Goal: Find specific page/section: Find specific page/section

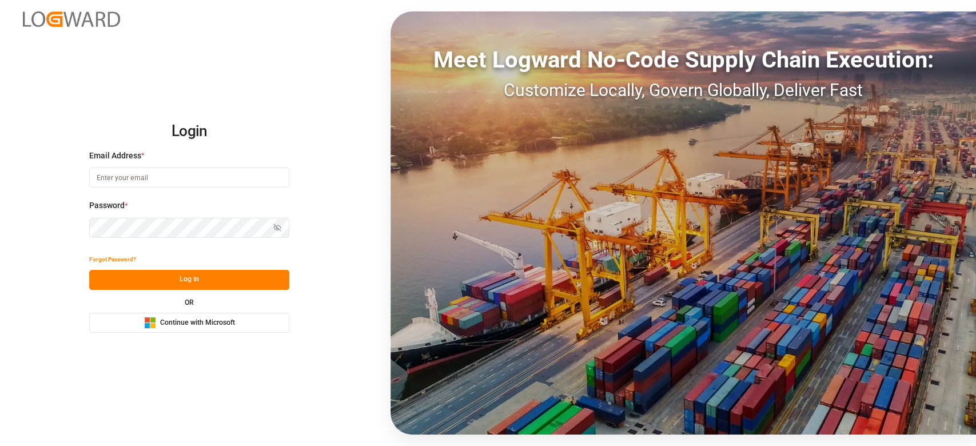
click at [227, 318] on span "Continue with Microsoft" at bounding box center [197, 323] width 75 height 10
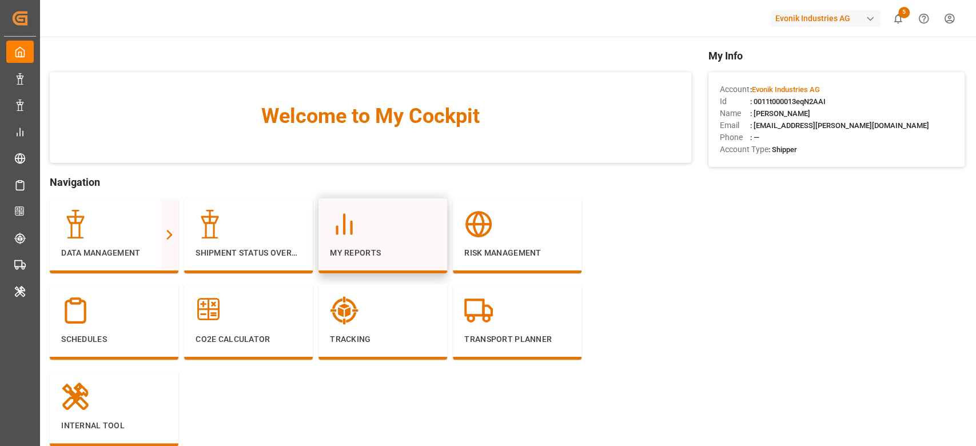
click at [387, 243] on div "My Reports" at bounding box center [383, 234] width 106 height 49
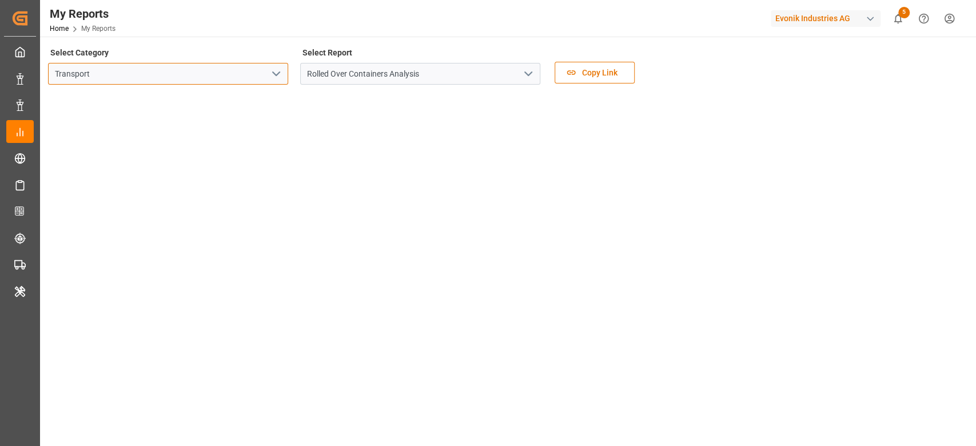
click at [283, 73] on input "Transport" at bounding box center [168, 74] width 240 height 22
click at [280, 71] on icon "open menu" at bounding box center [276, 74] width 14 height 14
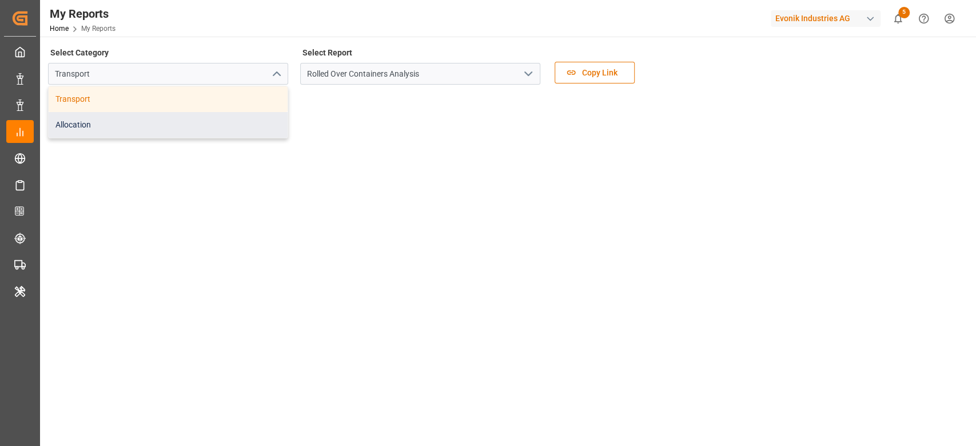
click at [211, 122] on div "Allocation" at bounding box center [168, 125] width 239 height 26
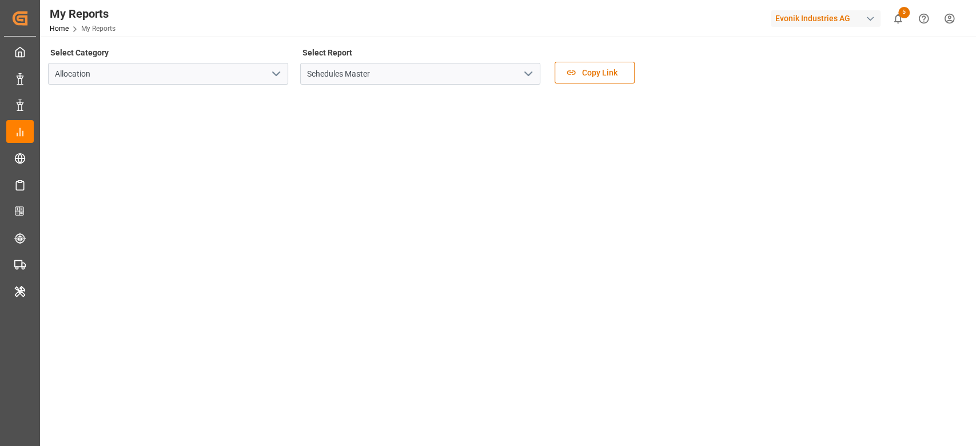
click at [519, 75] on button "open menu" at bounding box center [527, 74] width 17 height 18
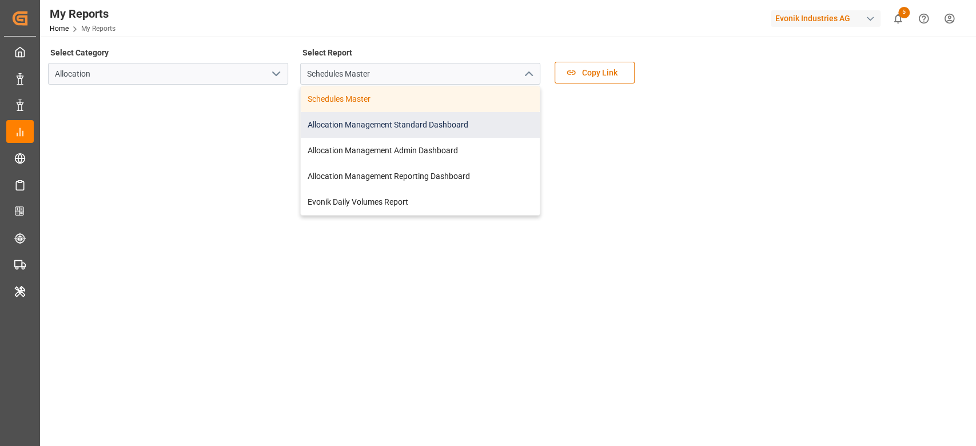
click at [465, 129] on div "Allocation Management Standard Dashboard" at bounding box center [420, 125] width 239 height 26
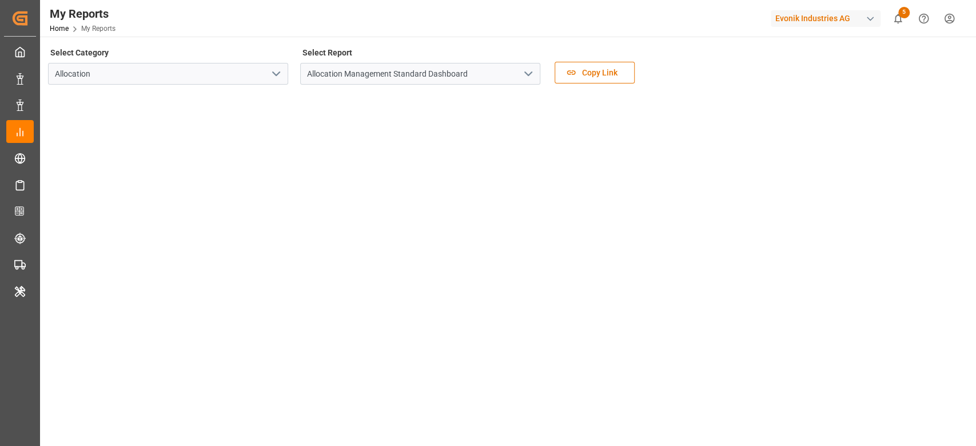
click at [812, 18] on div "Evonik Industries AG" at bounding box center [825, 18] width 110 height 17
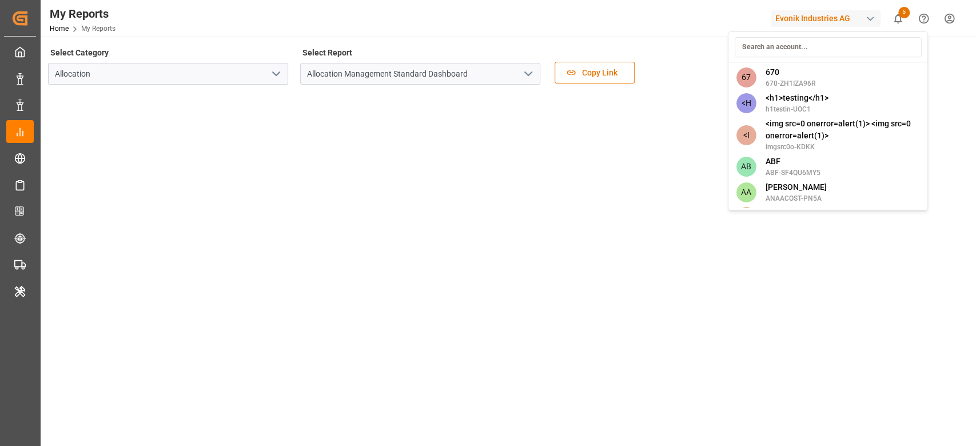
click at [828, 41] on input at bounding box center [827, 47] width 187 height 20
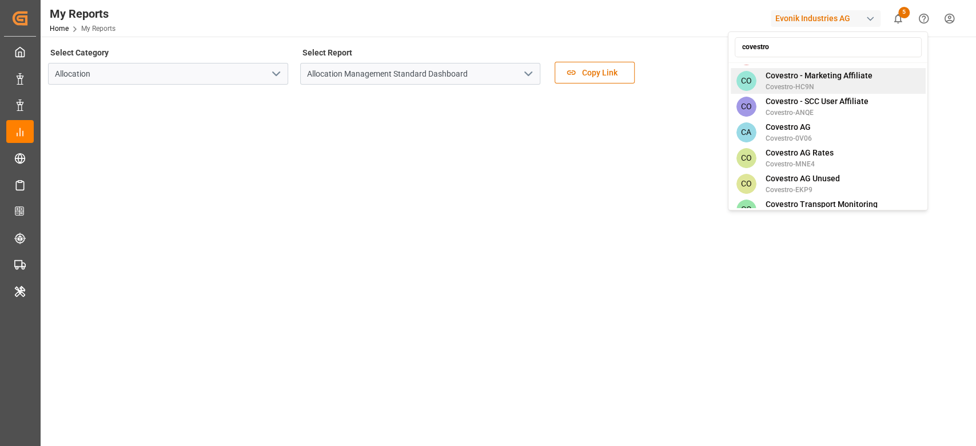
scroll to position [164, 0]
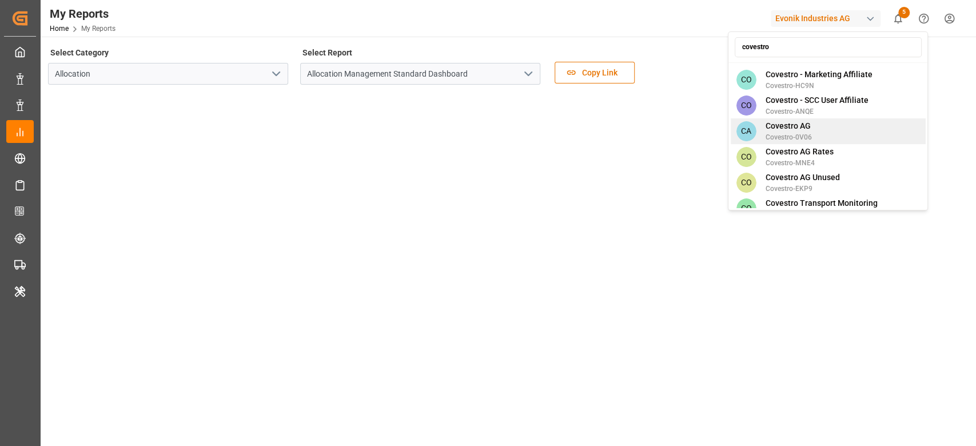
type input "covestro"
click at [784, 120] on span "Covestro AG" at bounding box center [788, 126] width 46 height 12
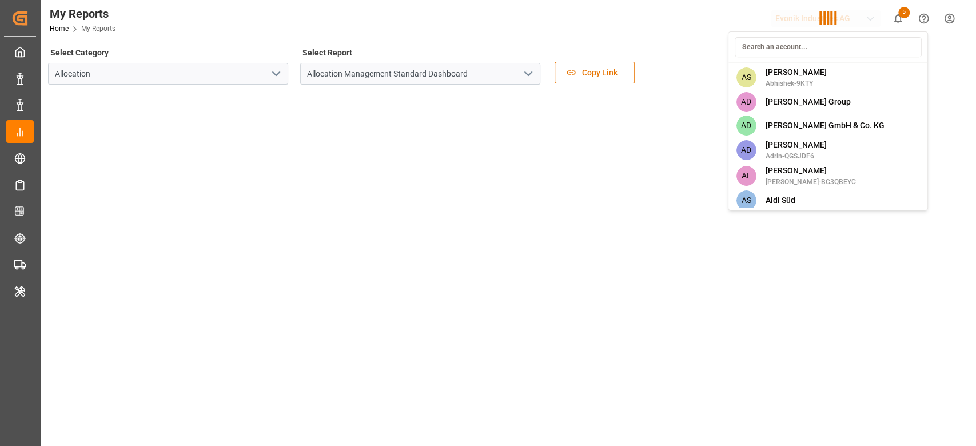
scroll to position [1837, 0]
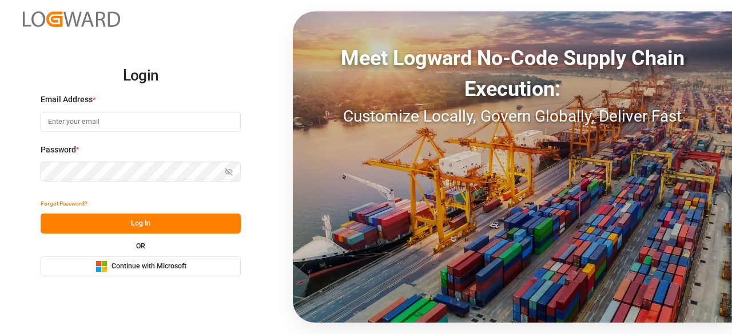
click at [163, 267] on span "Continue with Microsoft" at bounding box center [148, 267] width 75 height 10
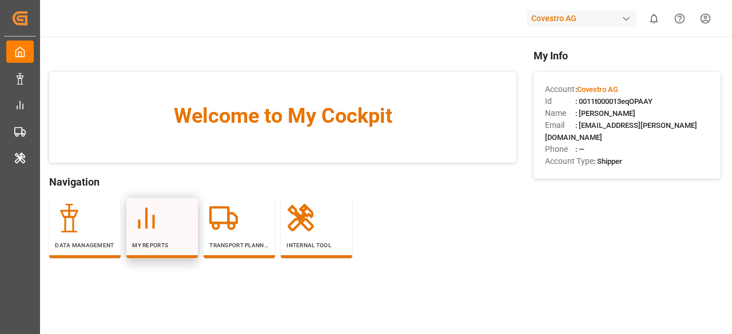
click at [158, 249] on p "My Reports" at bounding box center [162, 245] width 60 height 9
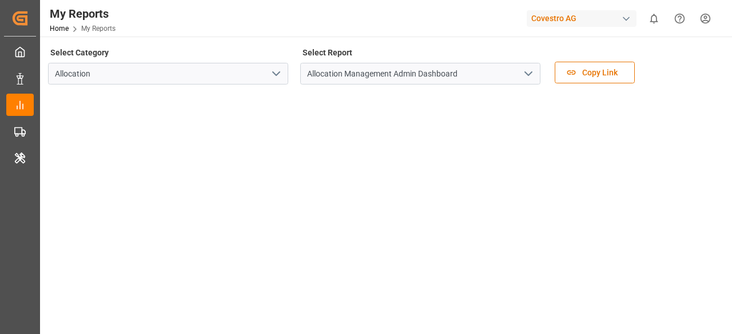
click at [524, 77] on icon "open menu" at bounding box center [528, 74] width 14 height 14
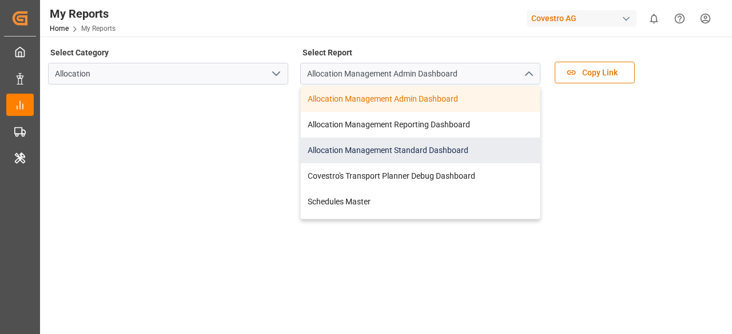
click at [456, 138] on div "Allocation Management Standard Dashboard" at bounding box center [420, 151] width 239 height 26
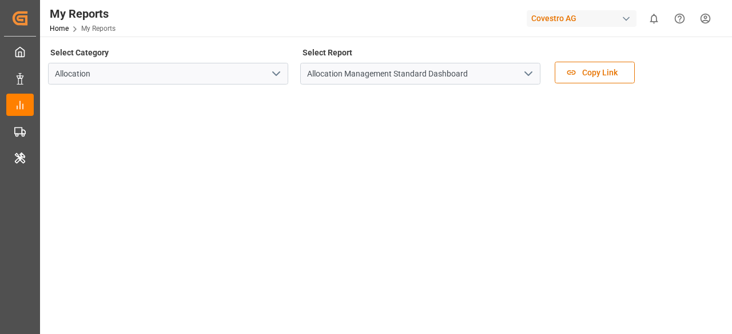
click at [600, 25] on div "Covestro AG" at bounding box center [581, 18] width 110 height 17
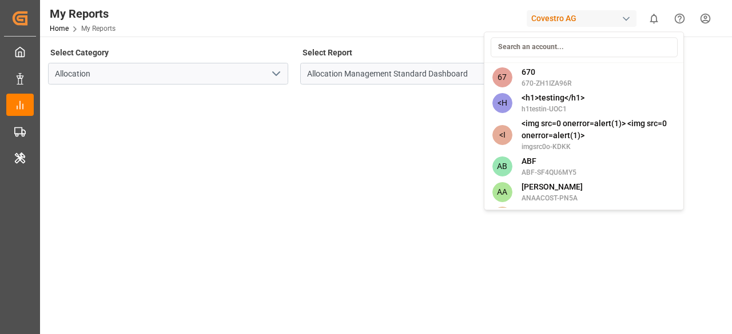
click at [550, 49] on input at bounding box center [583, 47] width 187 height 20
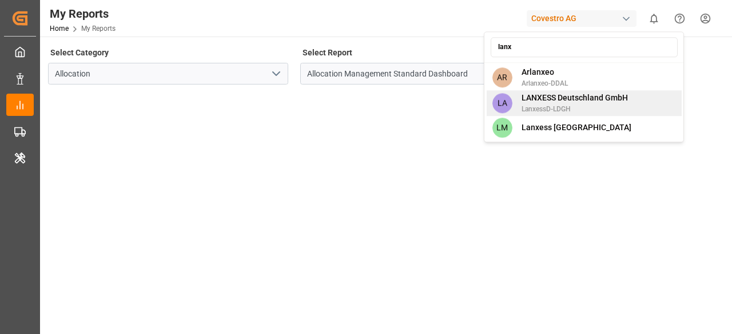
type input "lanx"
click at [527, 95] on span "LANXESS Deutschland GmbH" at bounding box center [574, 98] width 106 height 12
